Goal: Task Accomplishment & Management: Manage account settings

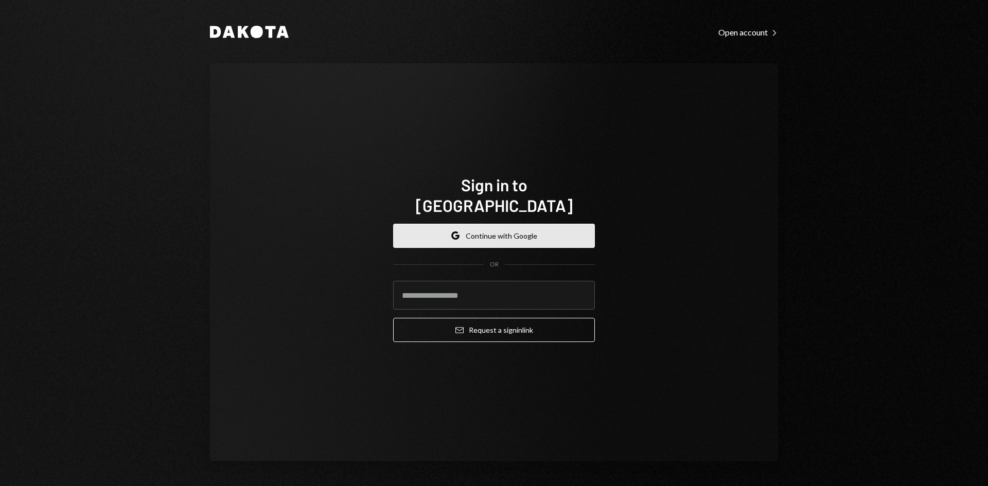
click at [497, 224] on button "Google Continue with Google" at bounding box center [494, 236] width 202 height 24
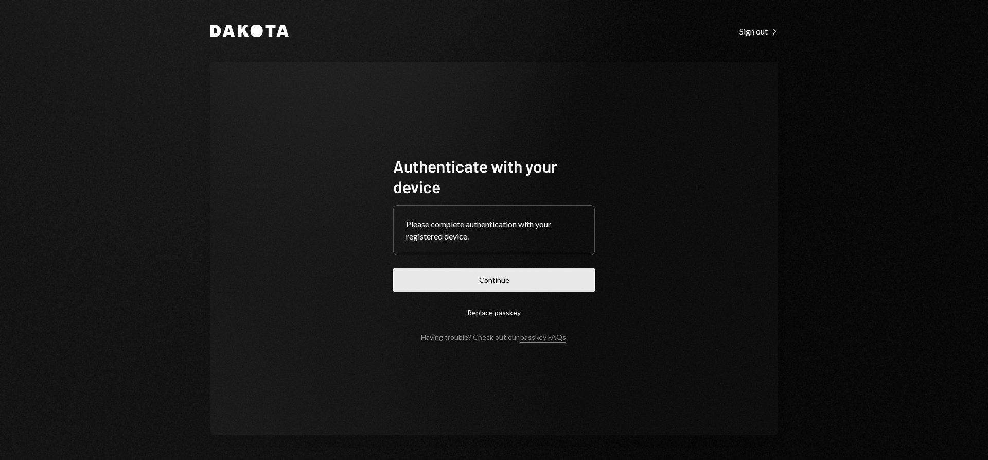
click at [481, 283] on button "Continue" at bounding box center [494, 280] width 202 height 24
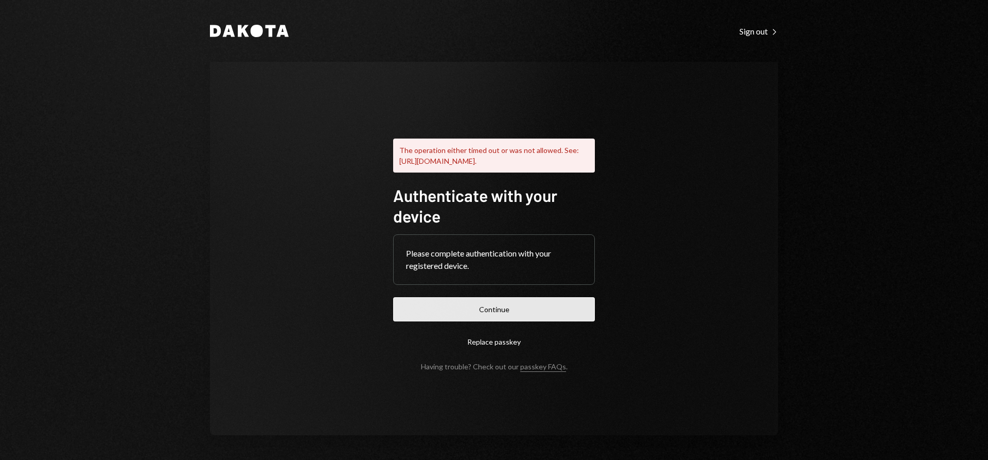
click at [506, 321] on button "Continue" at bounding box center [494, 309] width 202 height 24
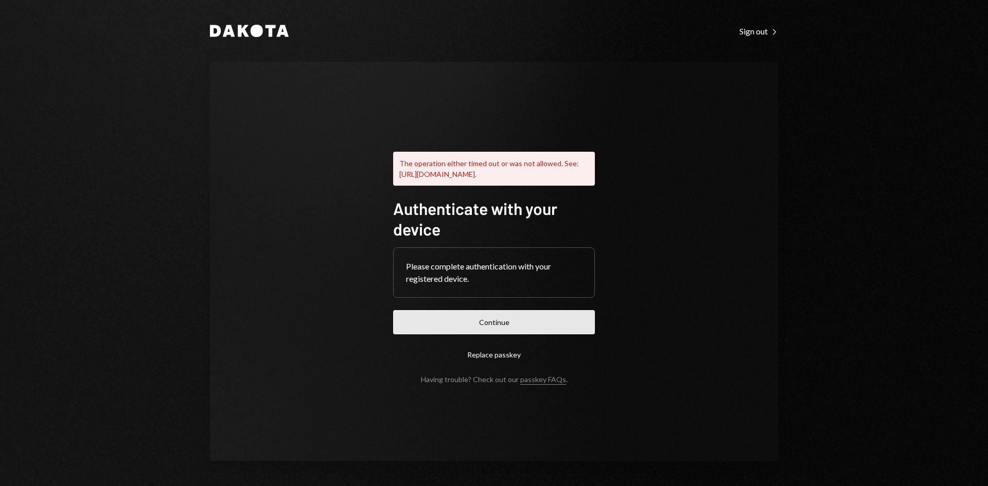
click at [505, 331] on button "Continue" at bounding box center [494, 322] width 202 height 24
click at [759, 34] on div "Sign out Right Caret" at bounding box center [759, 31] width 39 height 10
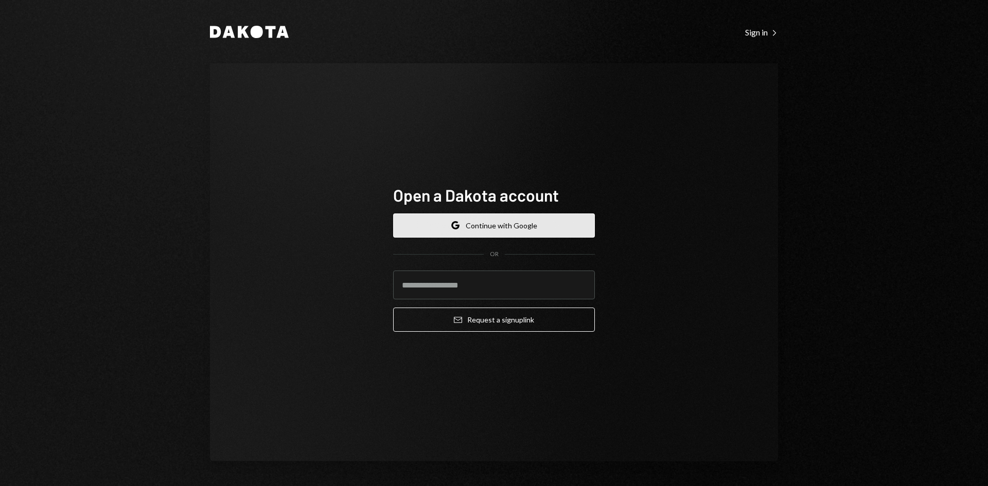
click at [501, 224] on button "Google Continue with Google" at bounding box center [494, 226] width 202 height 24
